Goal: Navigation & Orientation: Find specific page/section

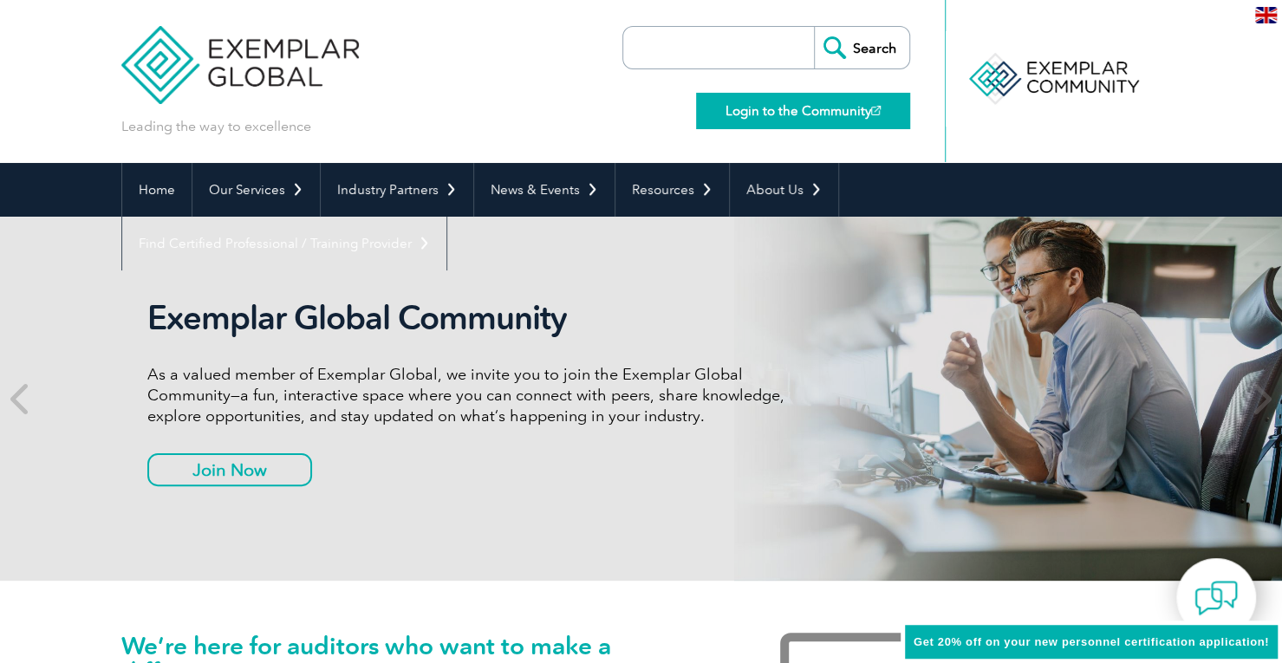
click at [758, 114] on link "Login to the Community" at bounding box center [803, 111] width 214 height 36
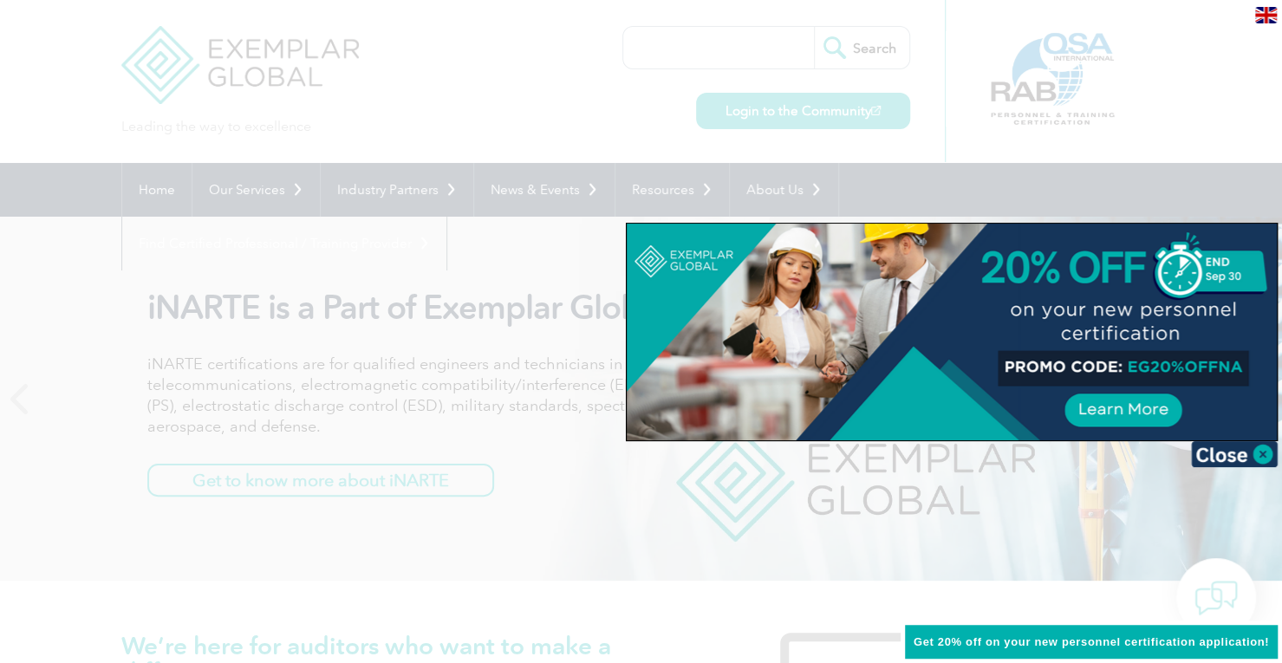
click at [456, 96] on div at bounding box center [641, 331] width 1282 height 663
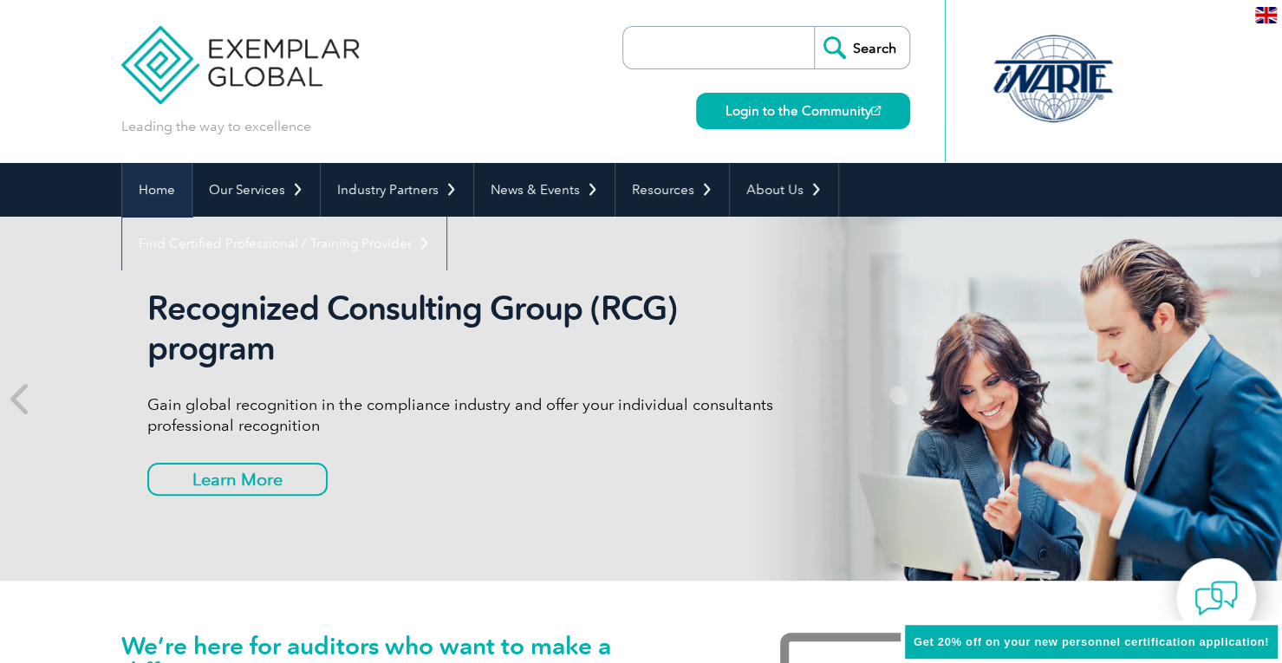
click at [148, 189] on link "Home" at bounding box center [156, 190] width 69 height 54
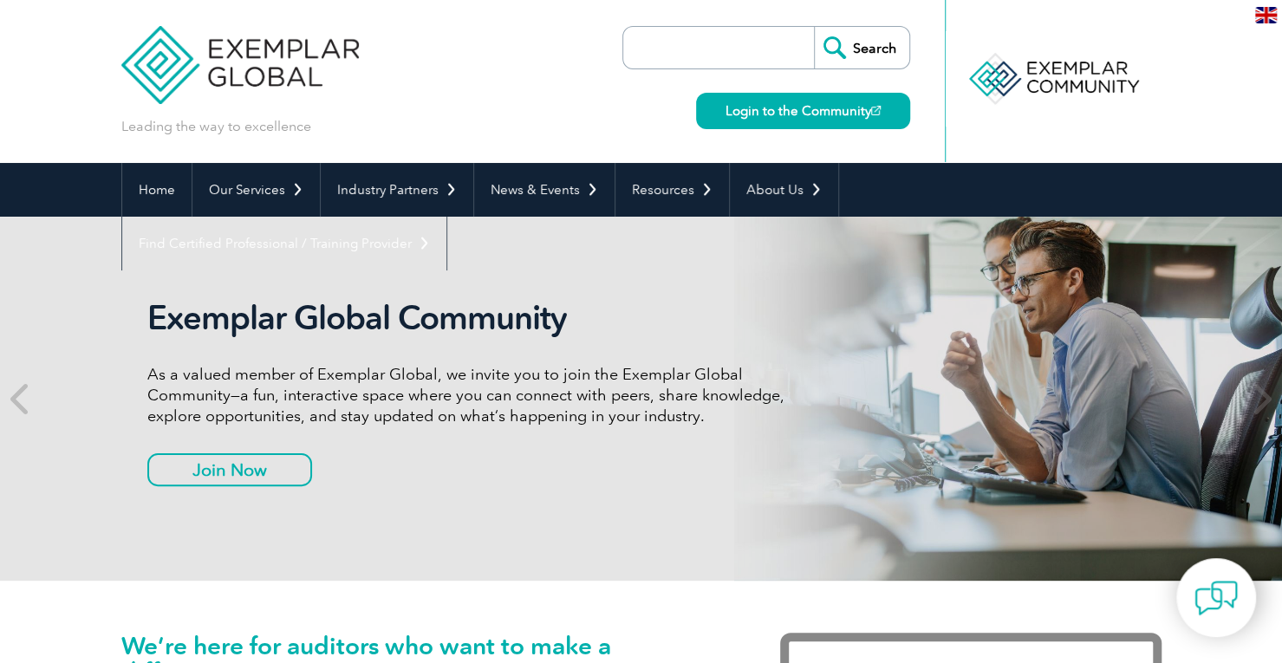
click at [280, 58] on img at bounding box center [240, 52] width 238 height 104
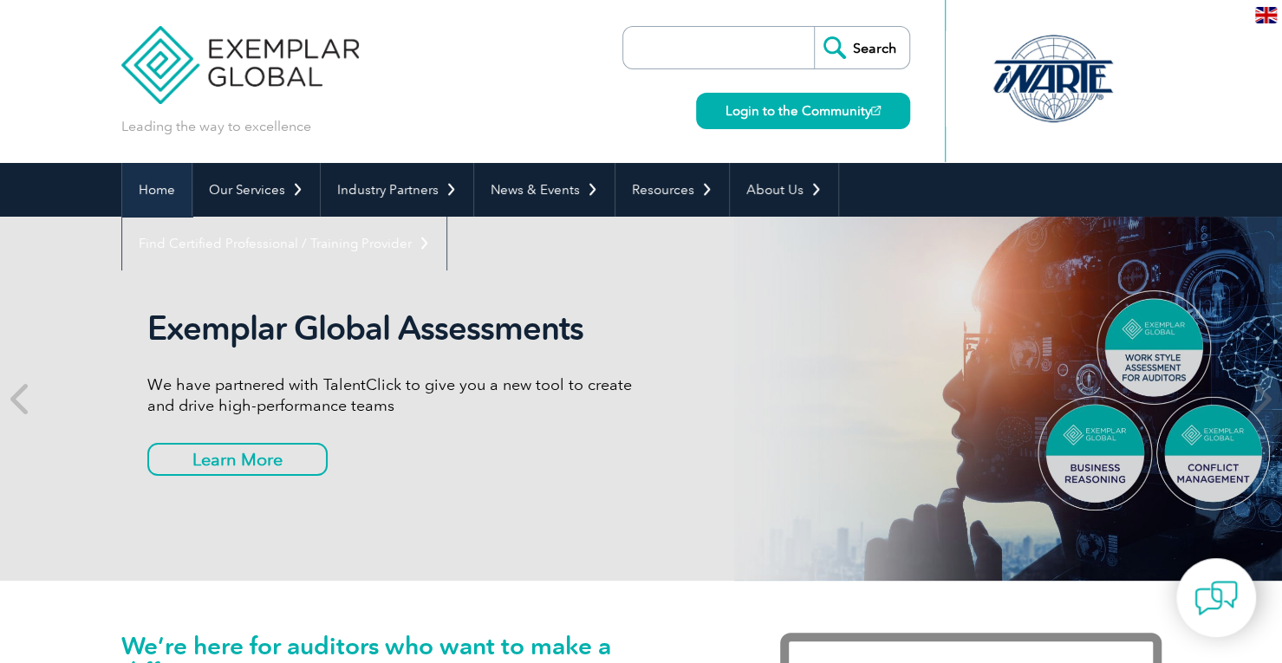
click at [154, 191] on link "Home" at bounding box center [156, 190] width 69 height 54
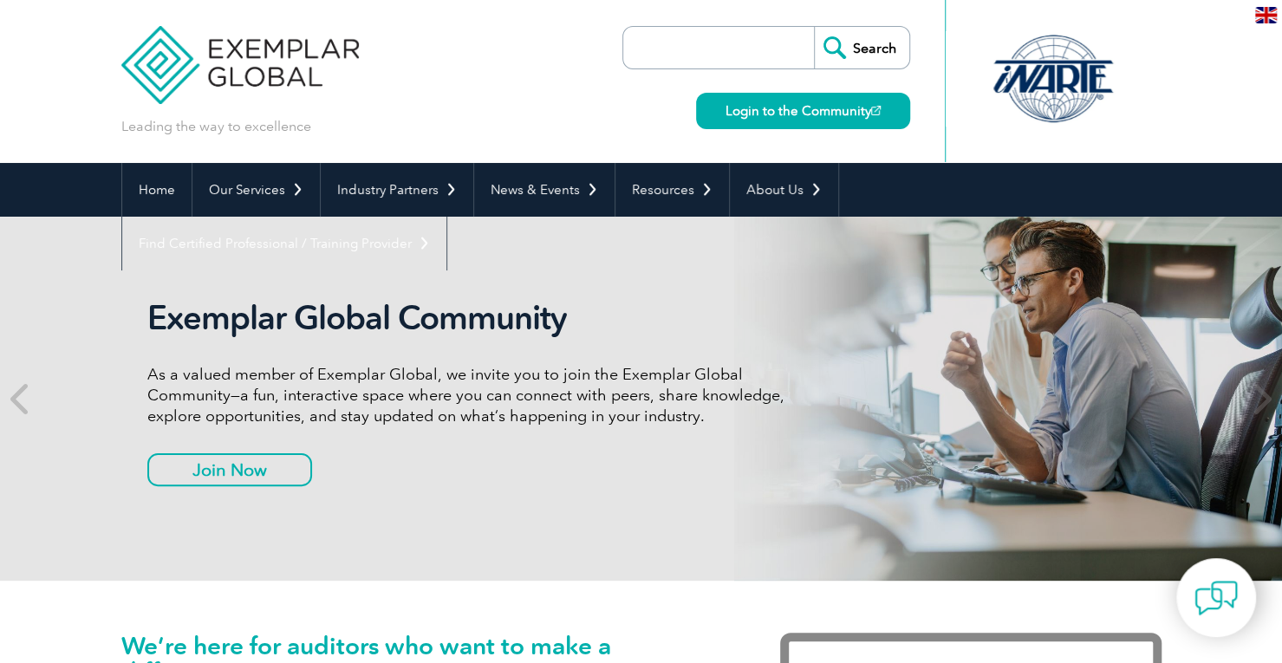
click at [1025, 72] on div at bounding box center [1052, 78] width 172 height 95
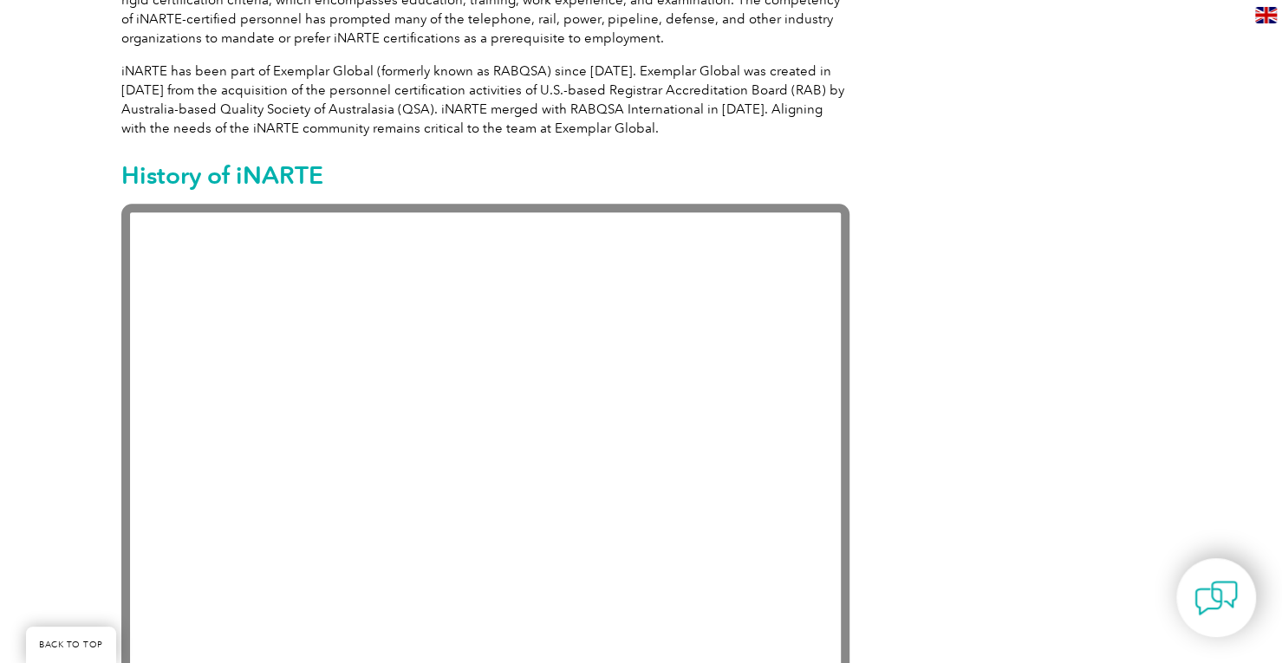
scroll to position [1193, 0]
